Goal: Check status: Check status

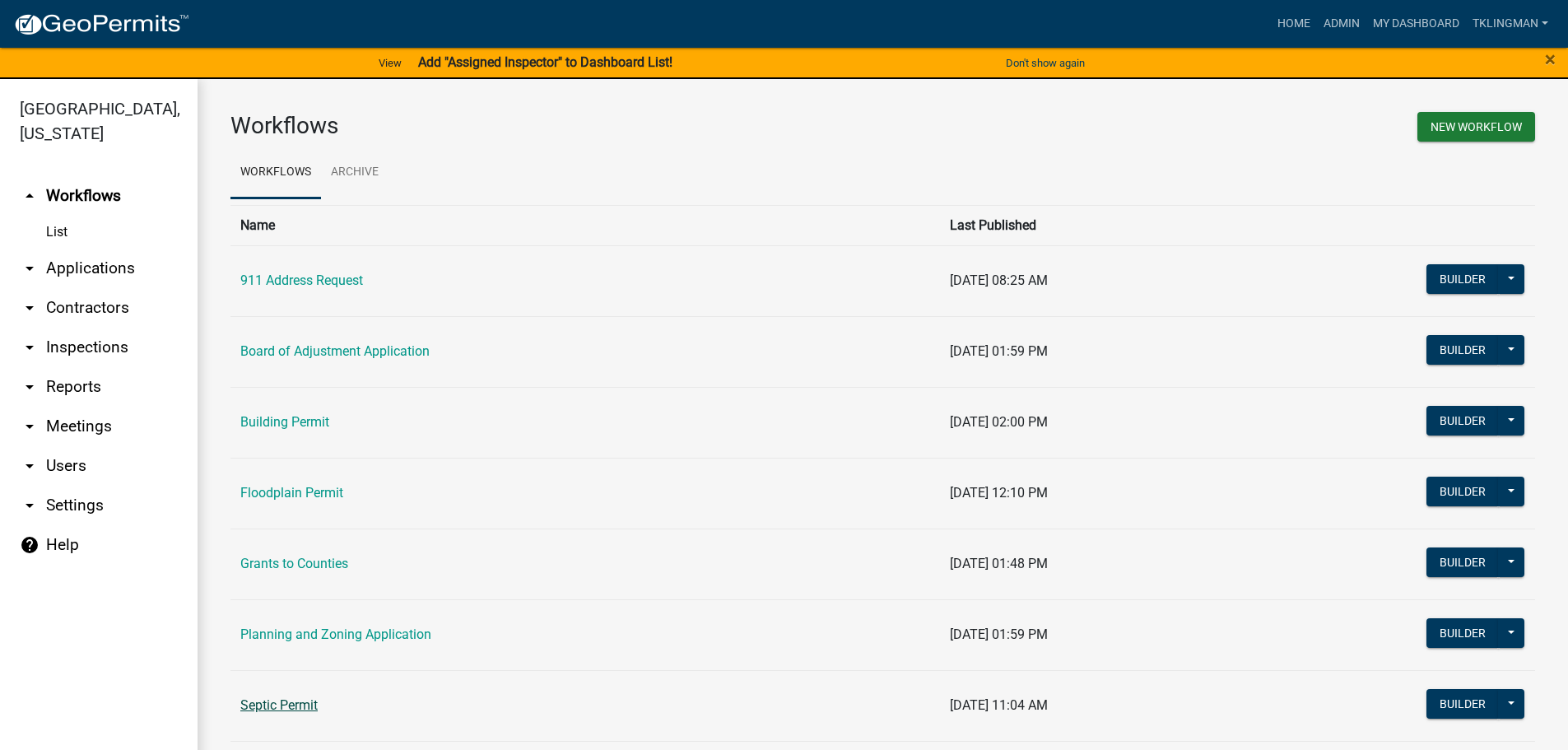
click at [310, 702] on link "Septic Permit" at bounding box center [279, 705] width 78 height 16
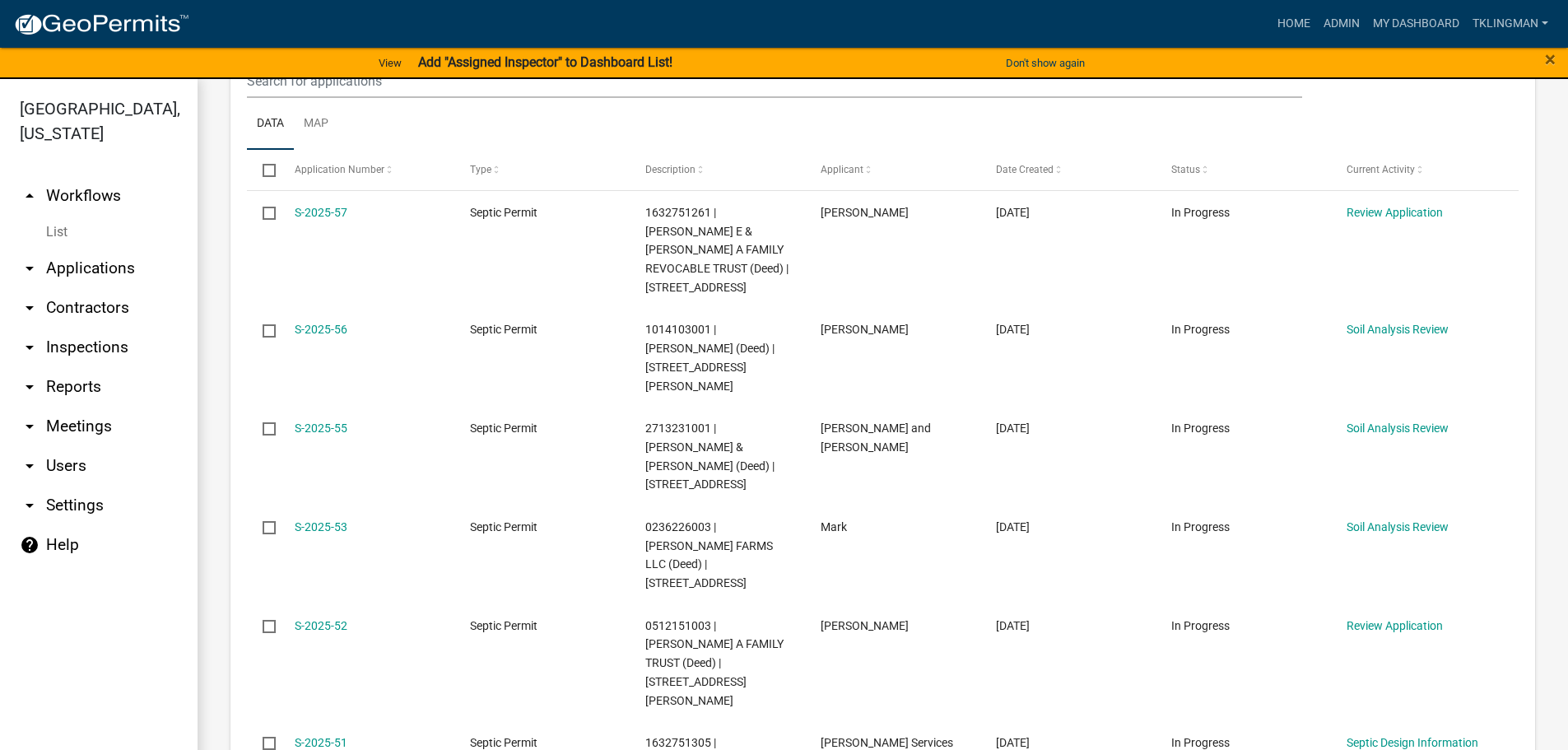
scroll to position [411, 0]
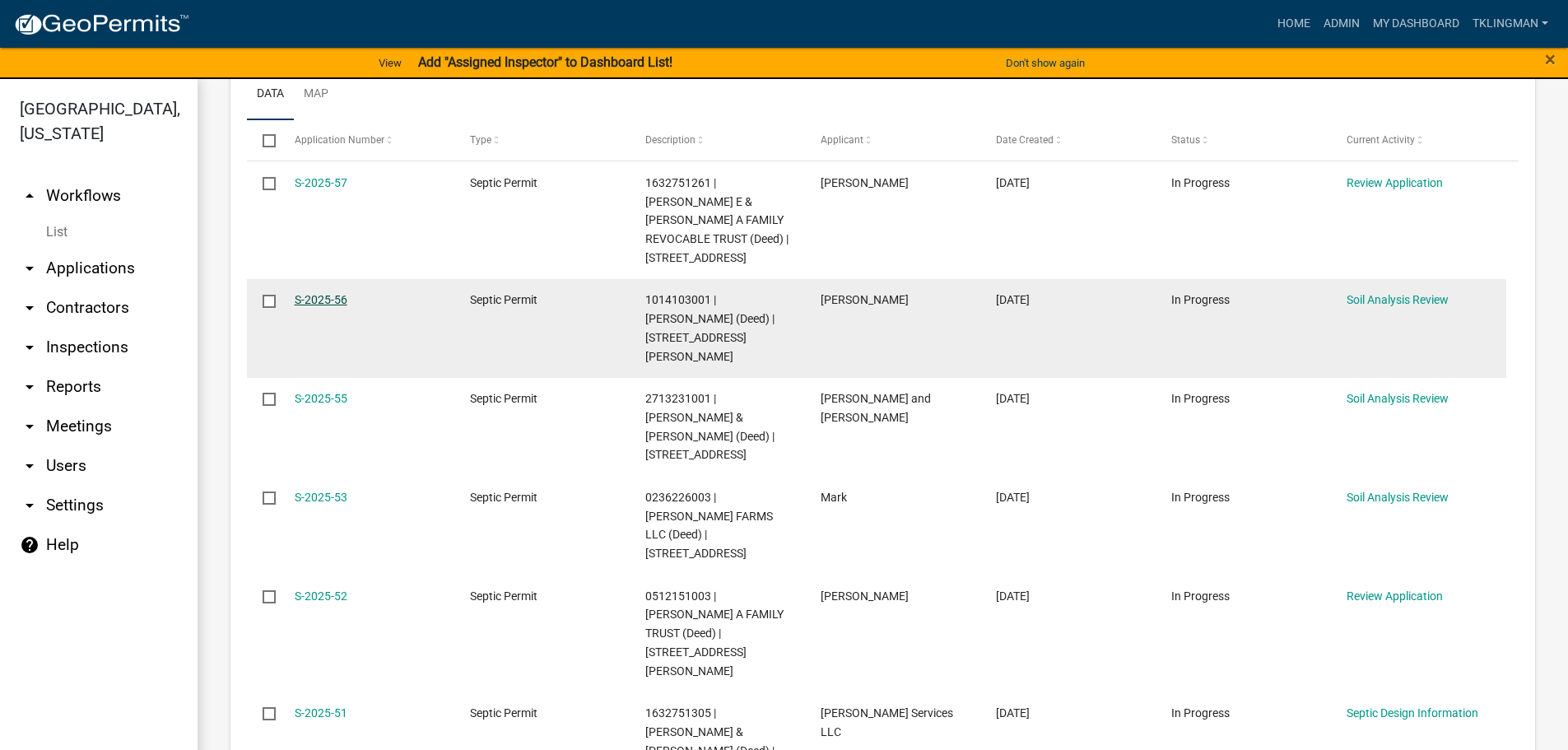
click at [333, 293] on link "S-2025-56" at bounding box center [321, 300] width 53 height 13
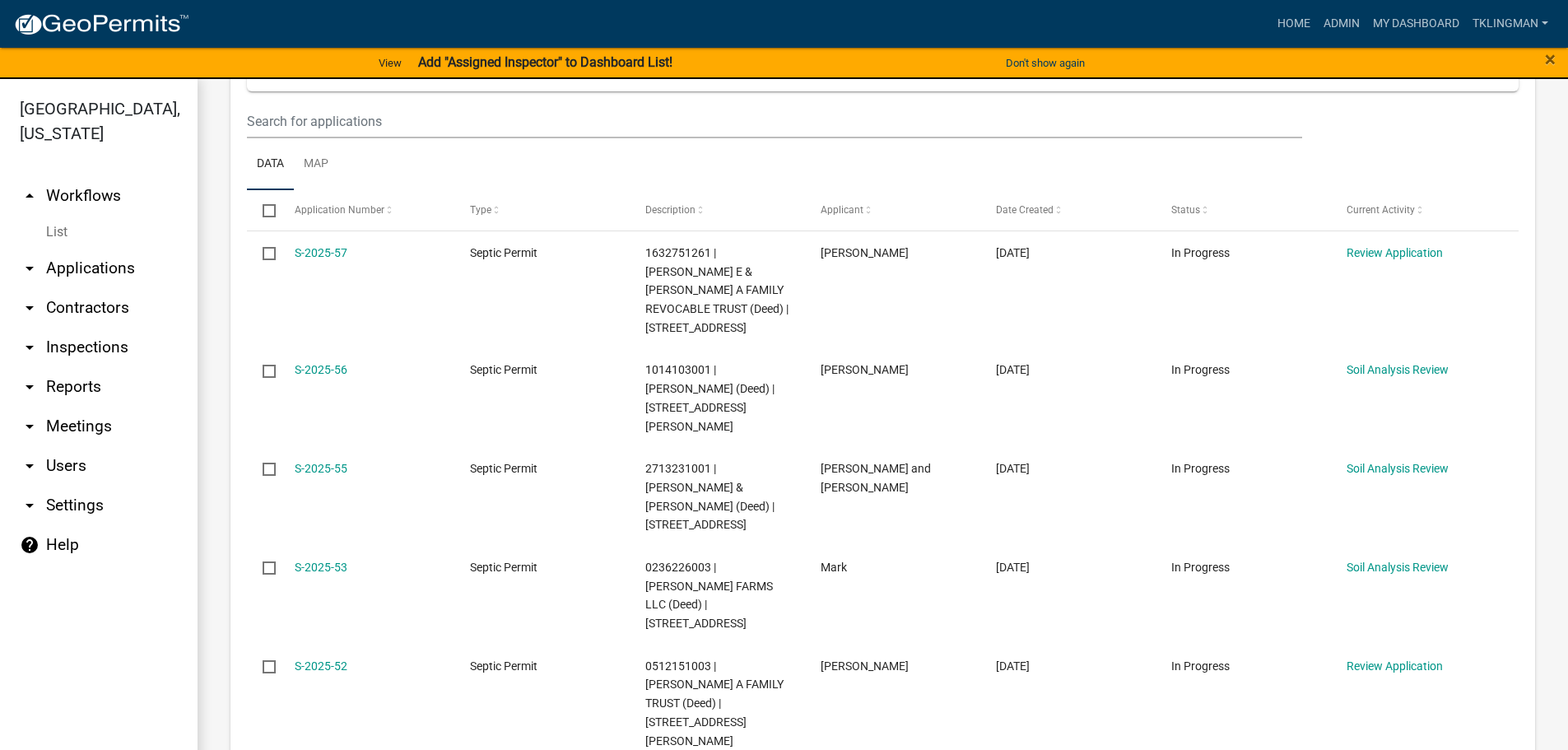
scroll to position [411, 0]
